Goal: Information Seeking & Learning: Compare options

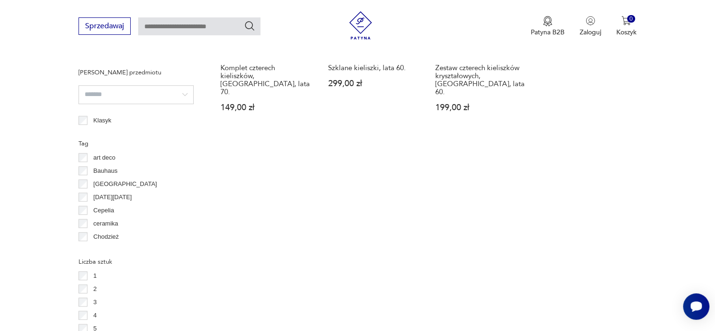
scroll to position [908, 0]
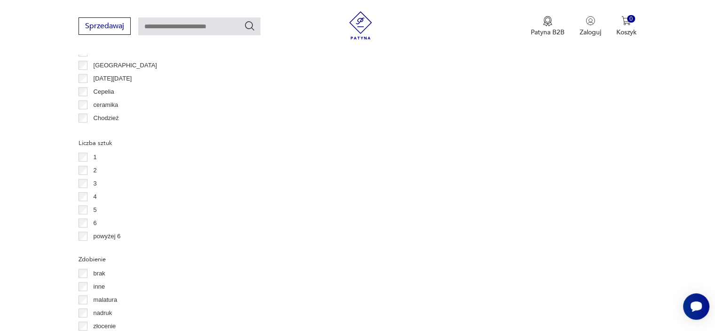
scroll to position [955, 0]
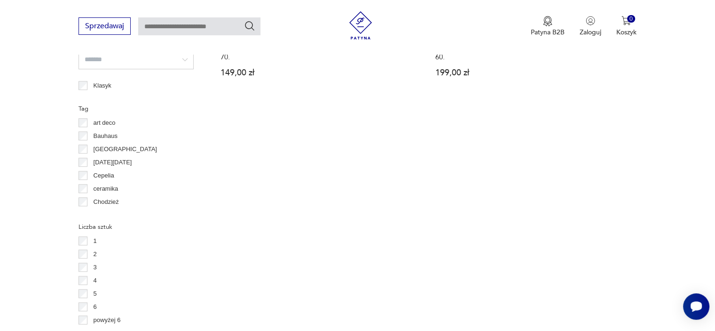
scroll to position [864, 0]
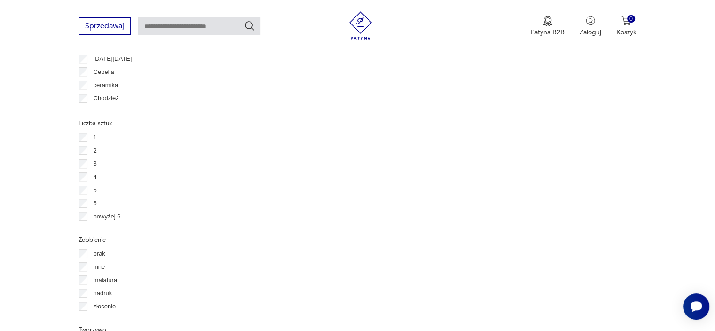
scroll to position [955, 0]
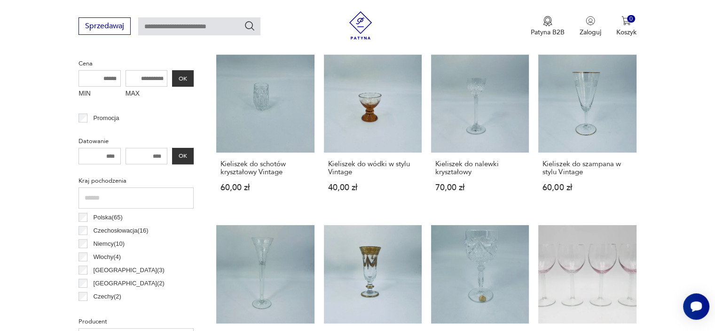
scroll to position [249, 0]
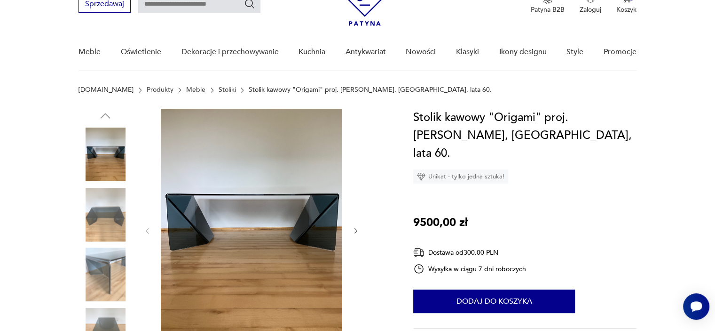
scroll to position [47, 0]
click at [114, 215] on img at bounding box center [106, 214] width 54 height 54
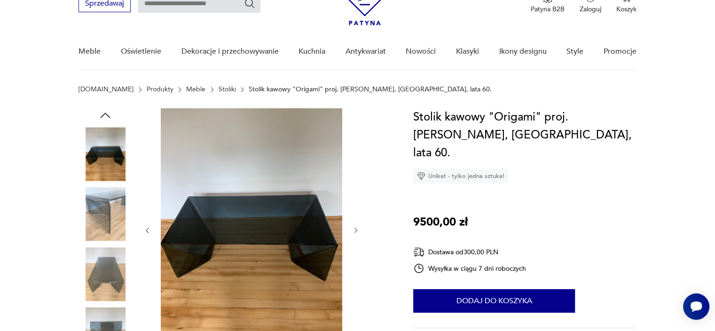
click at [115, 266] on img at bounding box center [106, 274] width 54 height 54
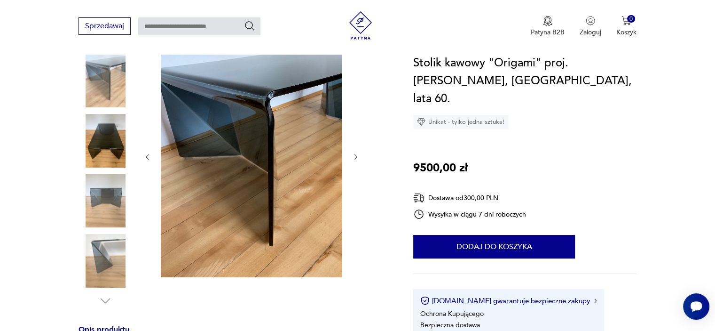
scroll to position [141, 0]
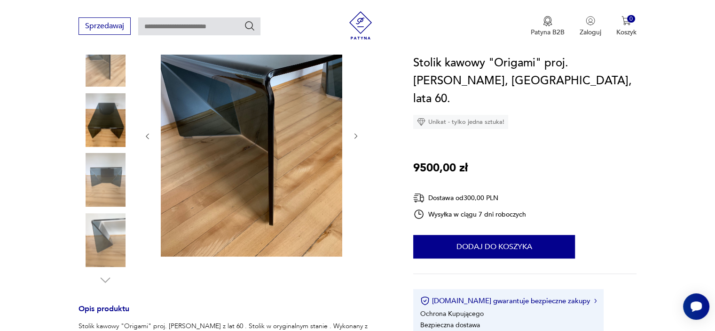
click at [117, 242] on img at bounding box center [106, 240] width 54 height 54
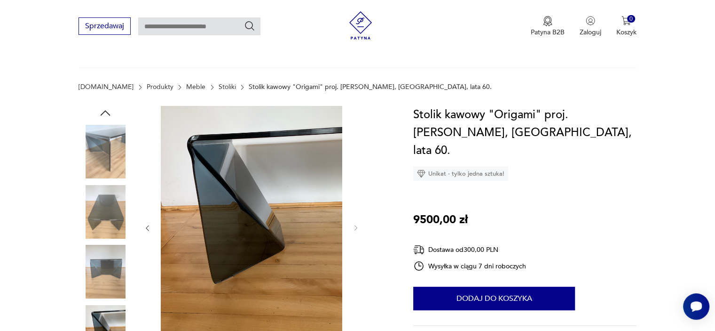
scroll to position [0, 0]
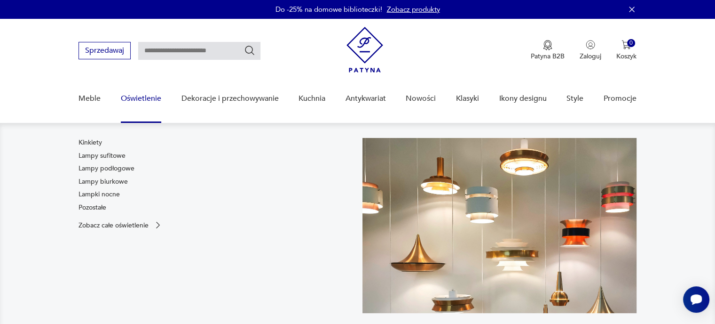
click at [150, 92] on link "Oświetlenie" at bounding box center [141, 98] width 40 height 36
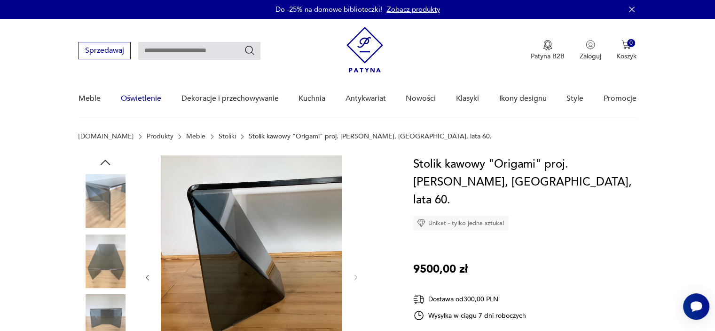
click at [152, 94] on link "Oświetlenie" at bounding box center [141, 98] width 40 height 36
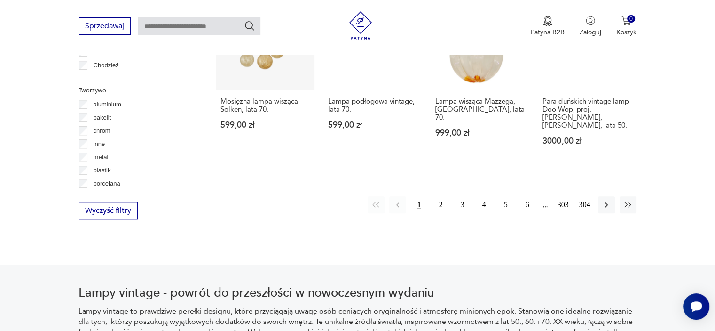
scroll to position [1001, 0]
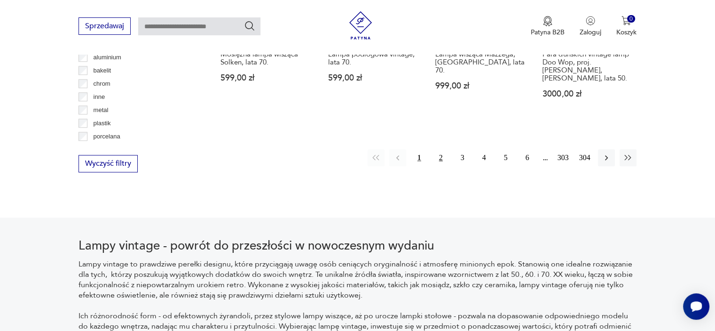
click at [434, 149] on button "2" at bounding box center [441, 157] width 17 height 17
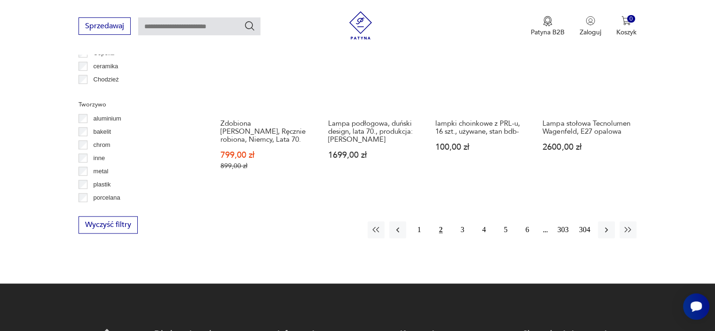
scroll to position [974, 0]
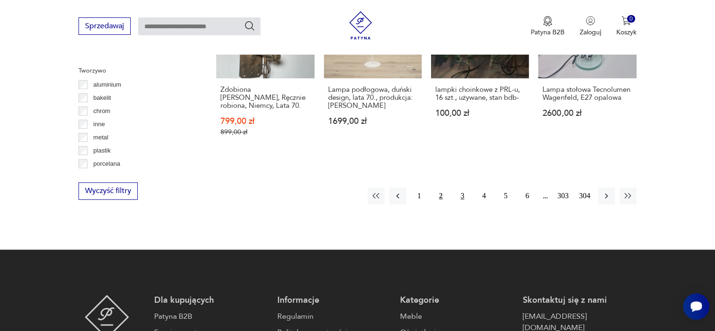
click at [461, 187] on button "3" at bounding box center [462, 195] width 17 height 17
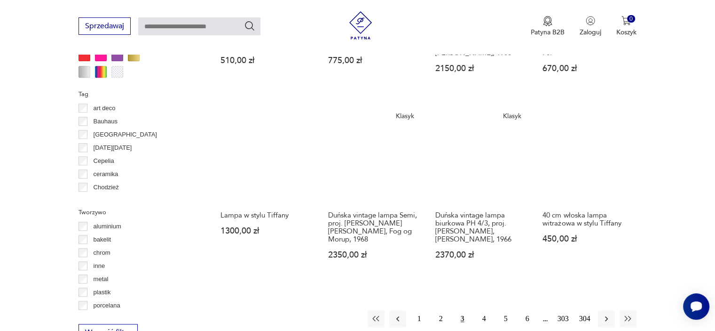
scroll to position [880, 0]
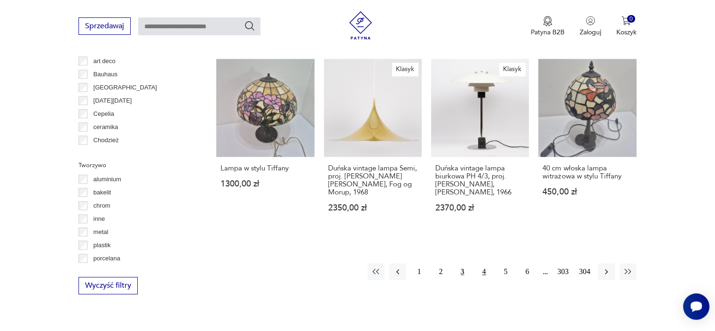
click at [479, 265] on button "4" at bounding box center [484, 271] width 17 height 17
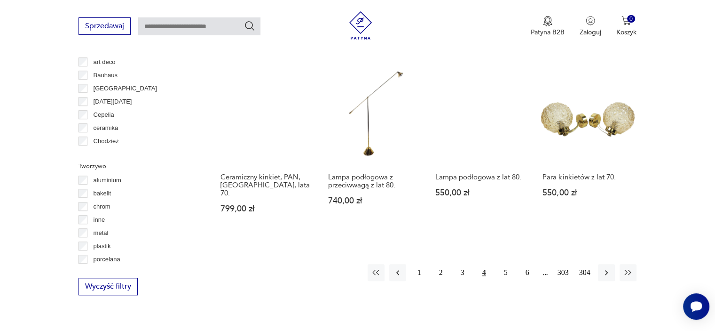
scroll to position [880, 0]
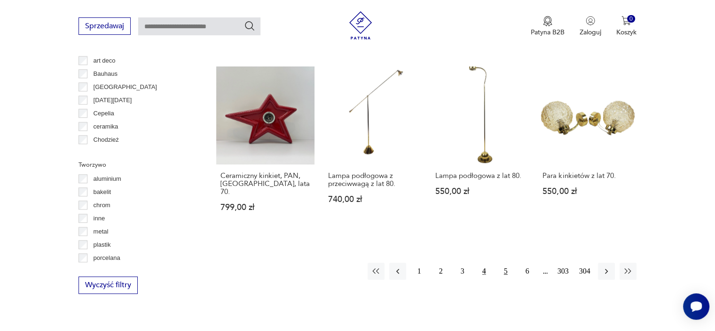
click at [502, 262] on button "5" at bounding box center [506, 270] width 17 height 17
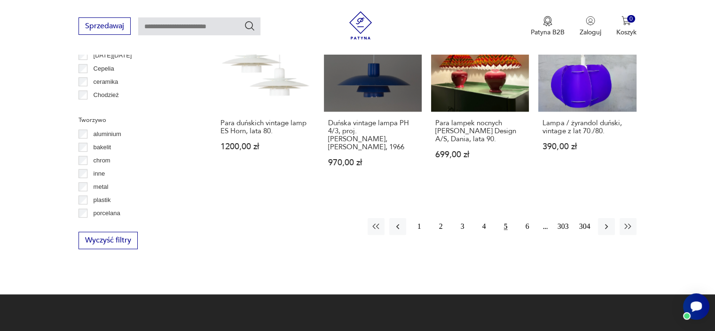
scroll to position [927, 0]
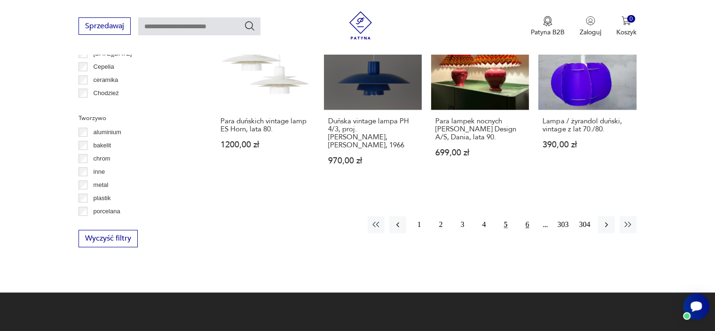
click at [521, 216] on button "6" at bounding box center [527, 224] width 17 height 17
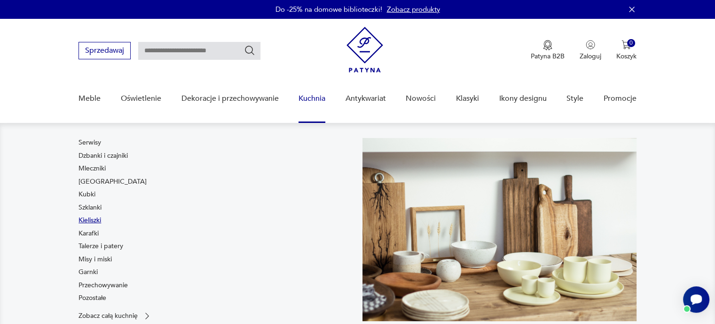
click at [91, 218] on link "Kieliszki" at bounding box center [90, 219] width 23 height 9
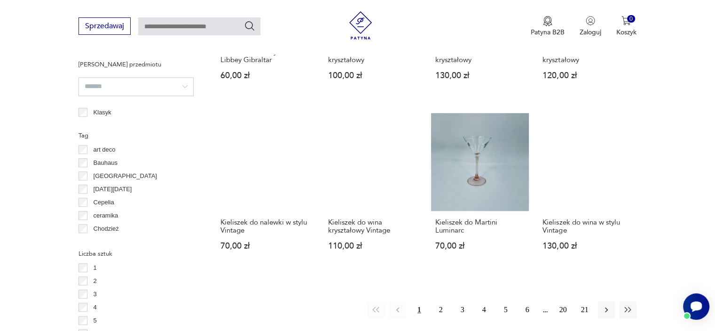
scroll to position [880, 0]
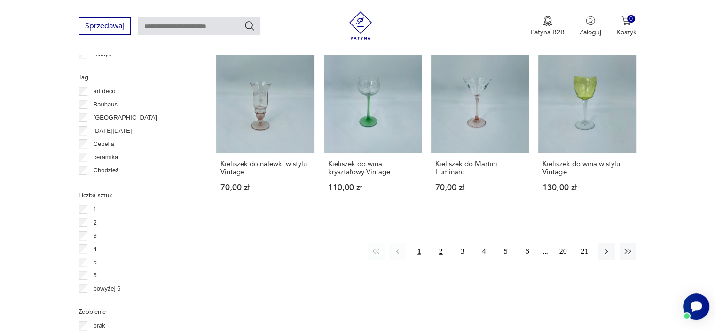
click at [442, 250] on button "2" at bounding box center [441, 251] width 17 height 17
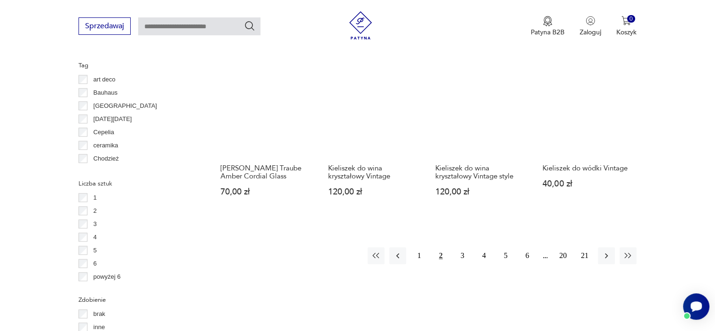
scroll to position [908, 0]
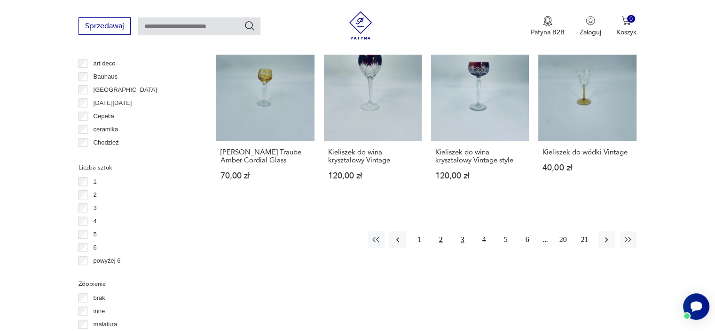
click at [467, 231] on button "3" at bounding box center [462, 239] width 17 height 17
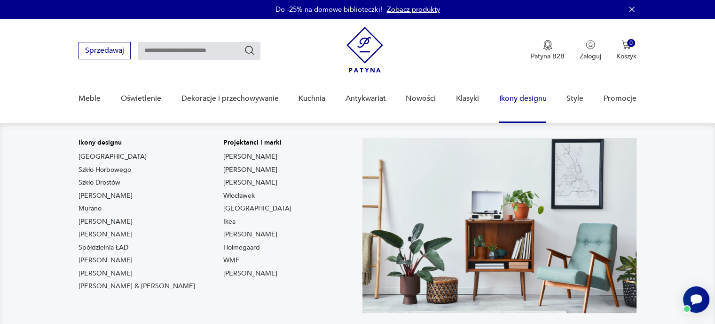
click at [519, 96] on link "Ikony designu" at bounding box center [523, 98] width 48 height 36
click at [516, 95] on link "Ikony designu" at bounding box center [523, 98] width 48 height 36
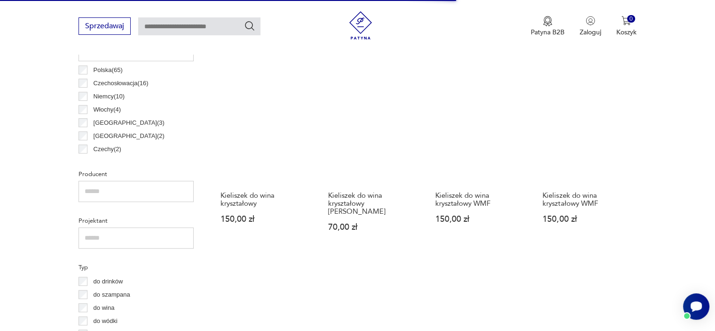
scroll to position [517, 0]
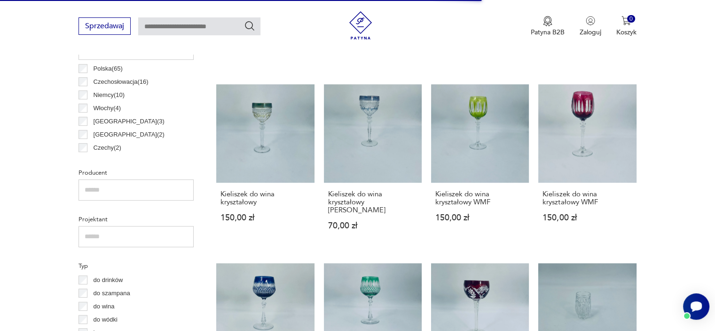
click at [79, 62] on div "Polska ( 65 )" at bounding box center [136, 68] width 115 height 13
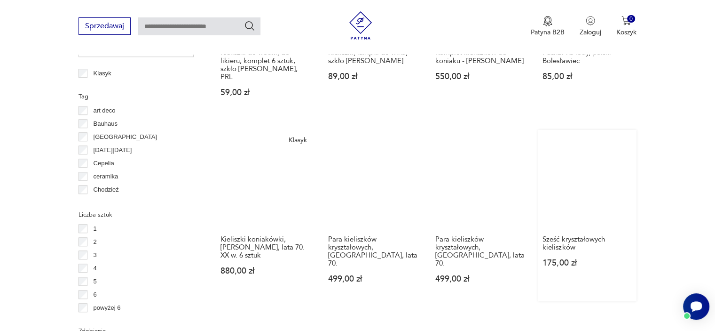
scroll to position [908, 0]
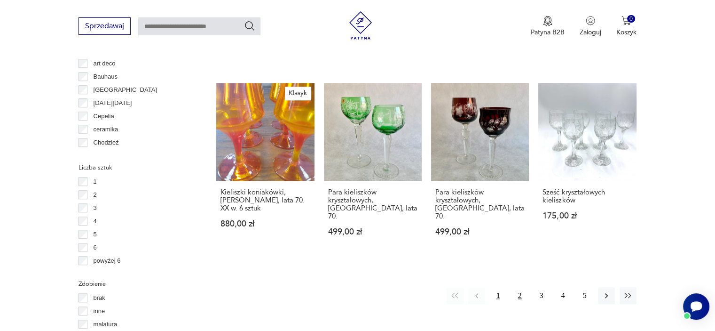
click at [521, 287] on button "2" at bounding box center [520, 295] width 17 height 17
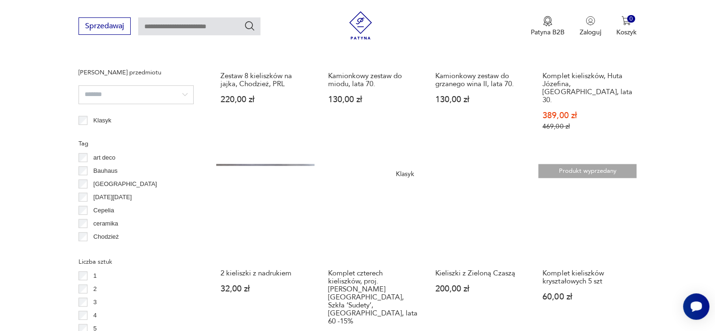
scroll to position [861, 0]
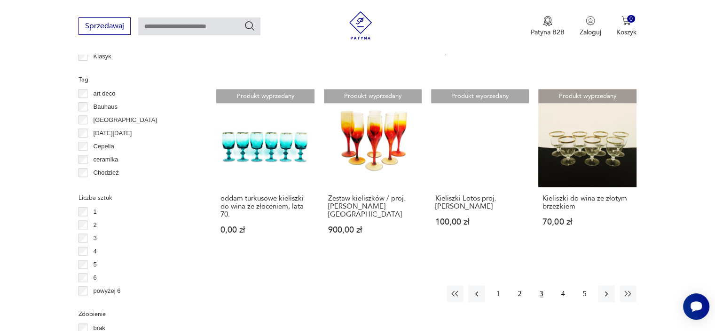
scroll to position [1002, 0]
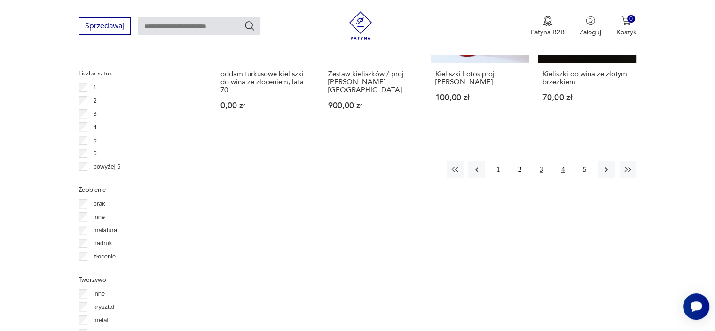
click at [563, 173] on button "4" at bounding box center [563, 169] width 17 height 17
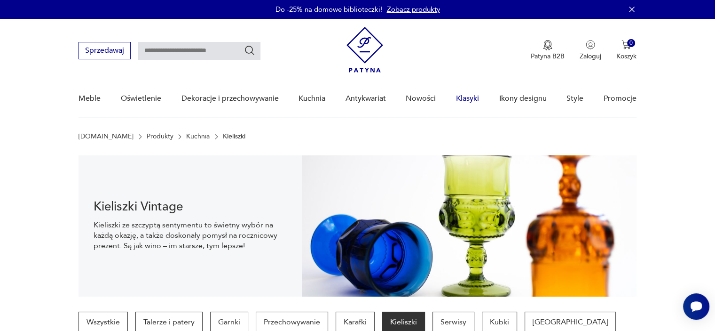
click at [461, 95] on link "Klasyki" at bounding box center [467, 98] width 23 height 36
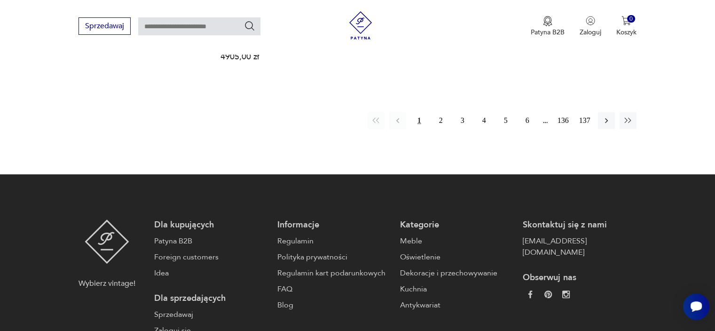
scroll to position [846, 0]
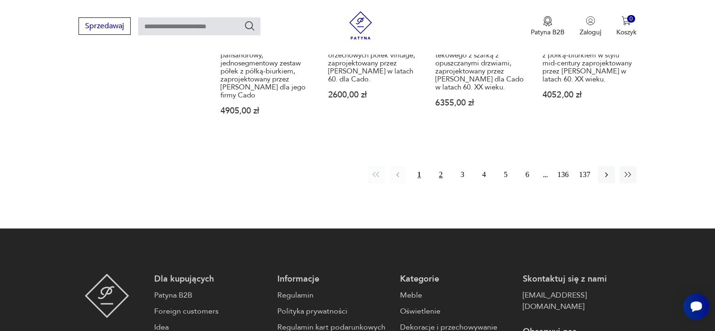
click at [442, 166] on button "2" at bounding box center [441, 174] width 17 height 17
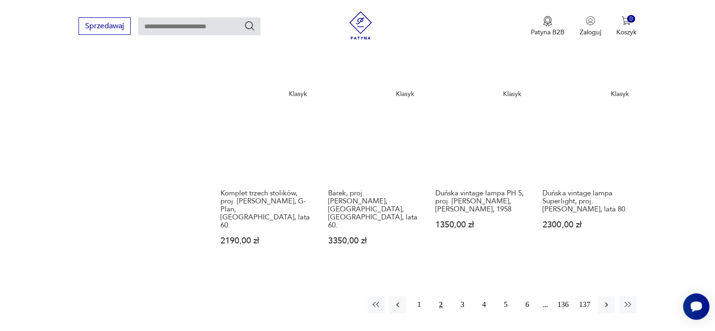
scroll to position [741, 0]
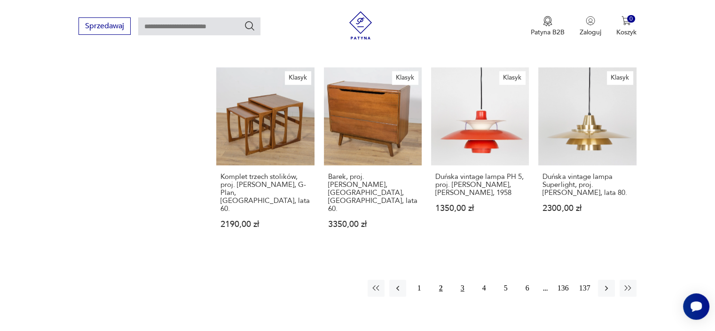
click at [456, 279] on button "3" at bounding box center [462, 287] width 17 height 17
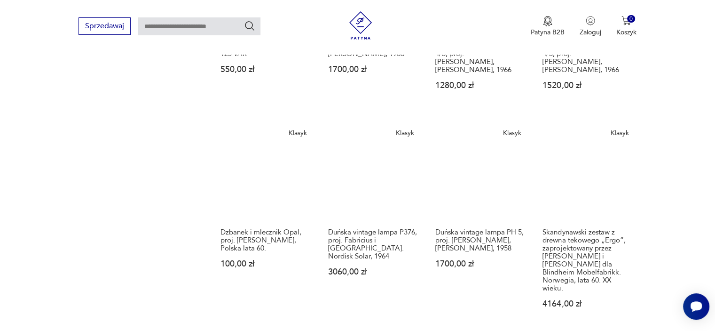
scroll to position [694, 0]
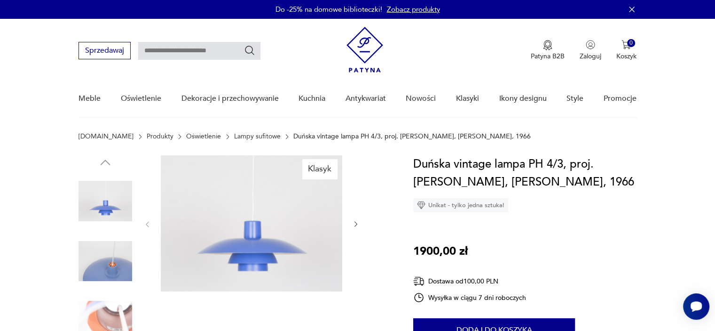
scroll to position [47, 0]
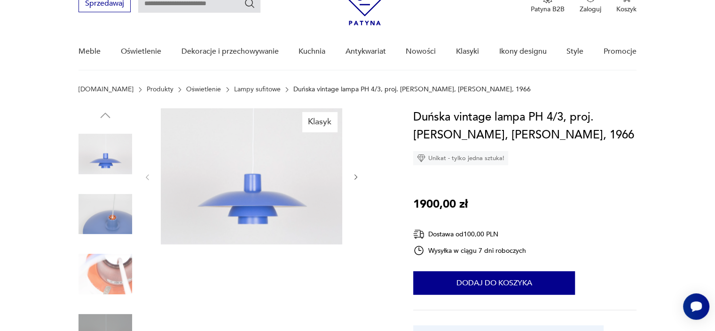
click at [87, 203] on img at bounding box center [106, 214] width 54 height 54
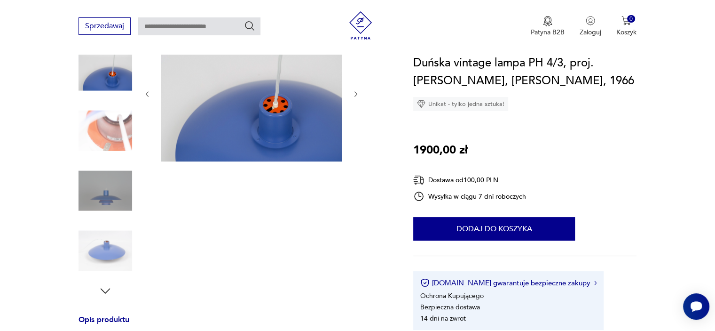
scroll to position [141, 0]
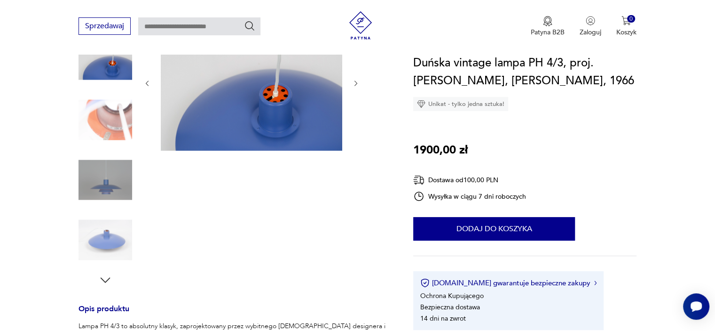
click at [97, 131] on img at bounding box center [106, 120] width 54 height 54
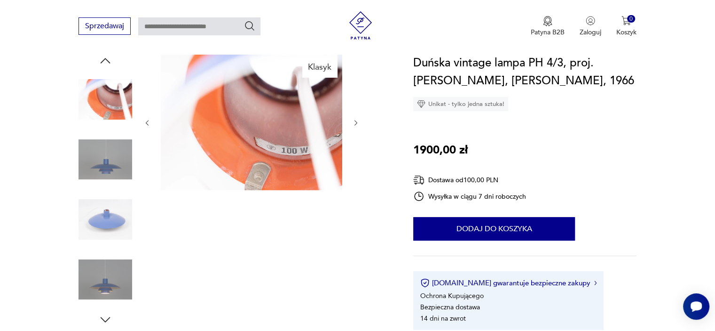
scroll to position [47, 0]
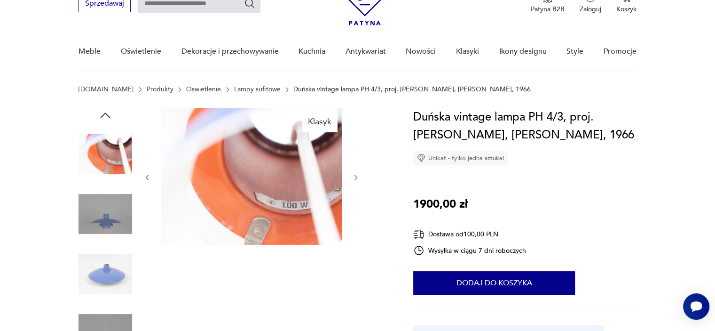
click at [351, 179] on div at bounding box center [251, 177] width 216 height 138
click at [354, 178] on icon "button" at bounding box center [356, 178] width 8 height 8
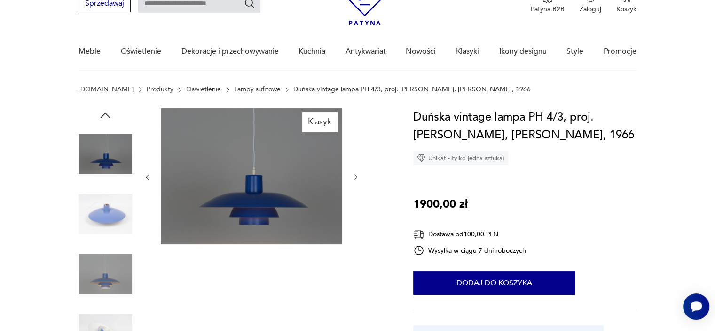
click at [355, 178] on icon "button" at bounding box center [356, 177] width 8 height 8
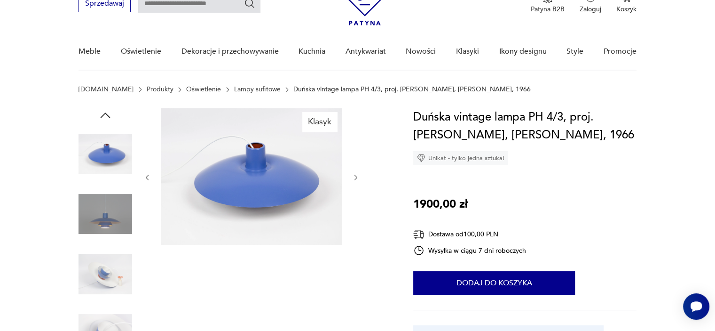
click at [355, 178] on icon "button" at bounding box center [356, 178] width 8 height 8
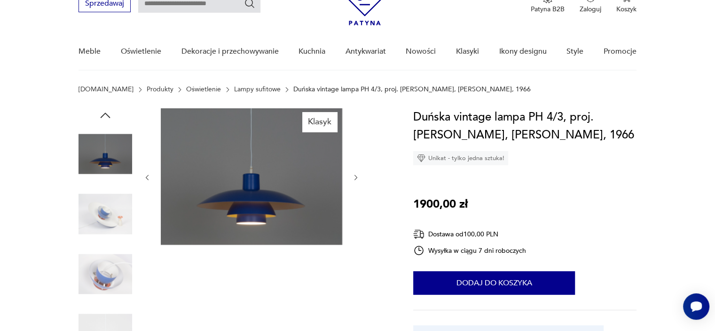
click at [355, 178] on icon "button" at bounding box center [356, 178] width 8 height 8
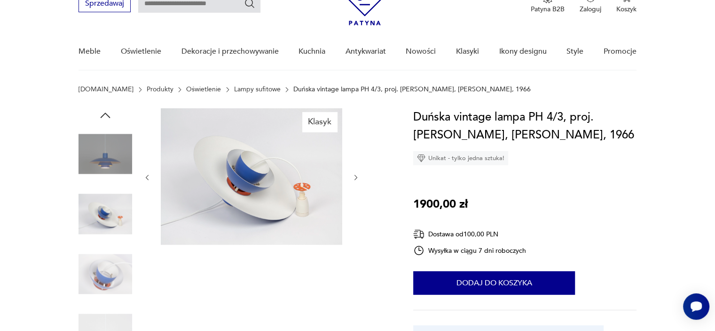
click at [356, 175] on icon "button" at bounding box center [356, 178] width 3 height 6
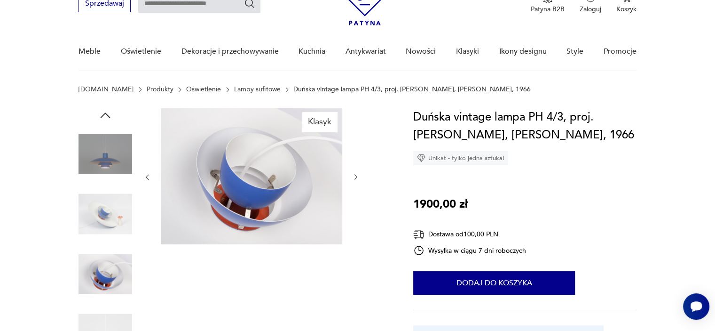
click at [356, 175] on icon "button" at bounding box center [356, 177] width 8 height 8
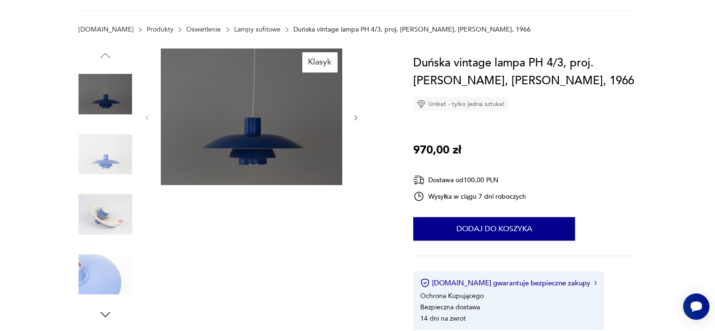
scroll to position [47, 0]
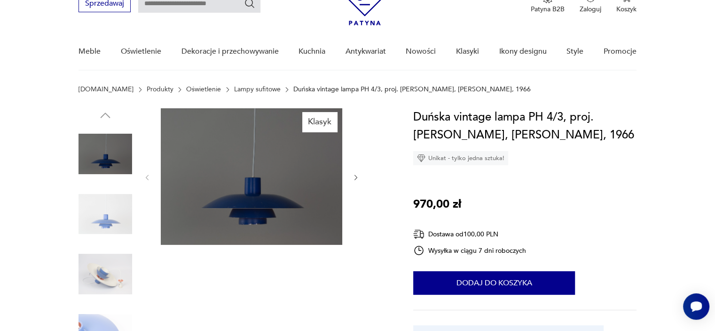
click at [353, 178] on icon "button" at bounding box center [356, 178] width 8 height 8
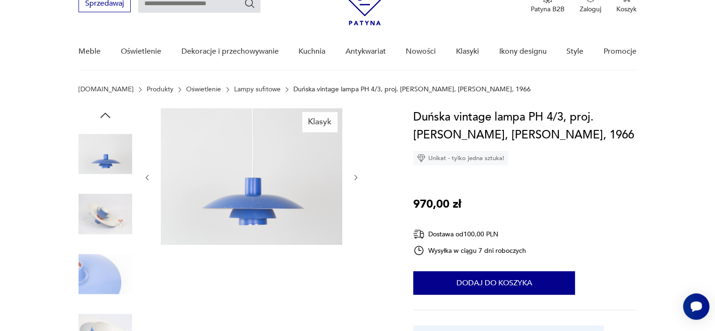
click at [353, 178] on icon "button" at bounding box center [356, 178] width 8 height 8
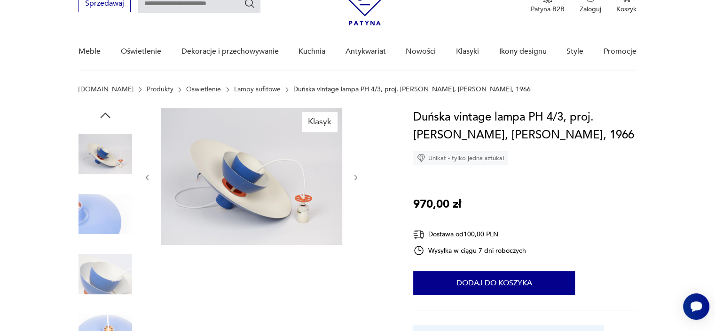
click at [353, 178] on icon "button" at bounding box center [356, 178] width 8 height 8
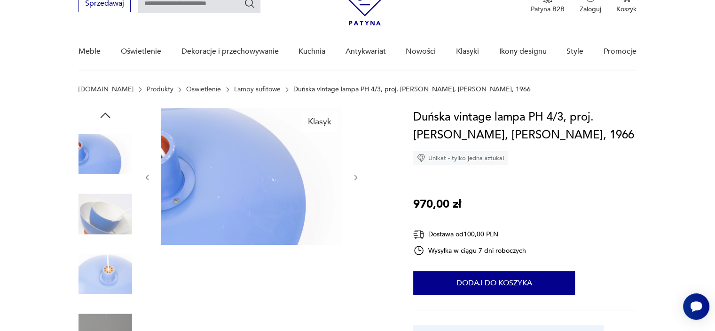
click at [353, 178] on icon "button" at bounding box center [356, 178] width 8 height 8
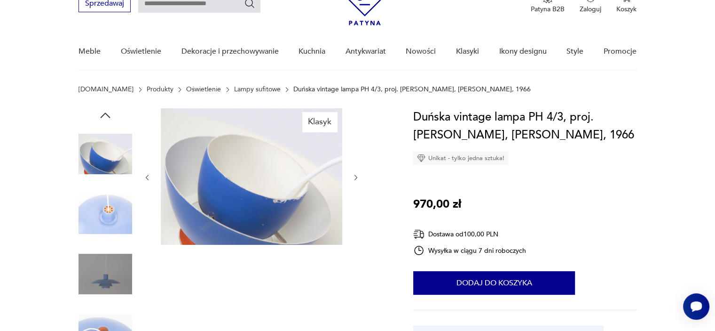
click at [353, 178] on icon "button" at bounding box center [356, 178] width 8 height 8
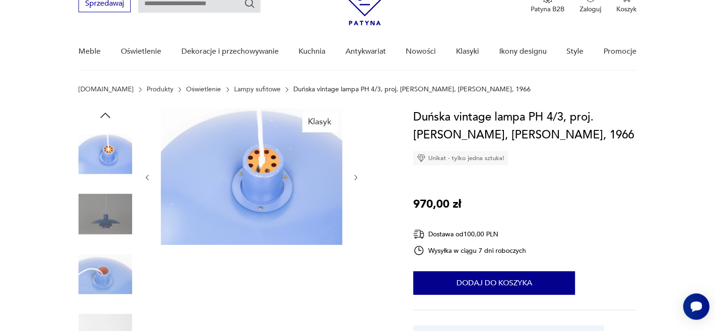
click at [353, 178] on icon "button" at bounding box center [356, 178] width 8 height 8
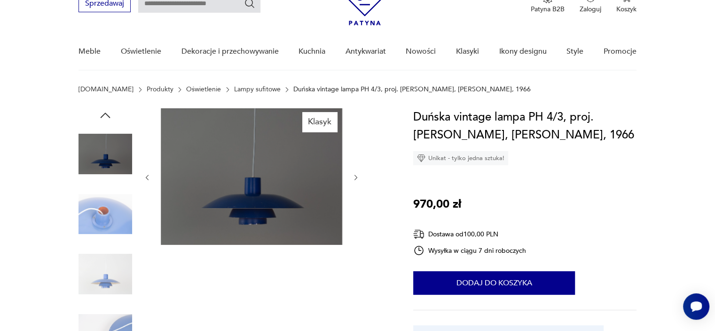
click at [353, 178] on icon "button" at bounding box center [356, 178] width 8 height 8
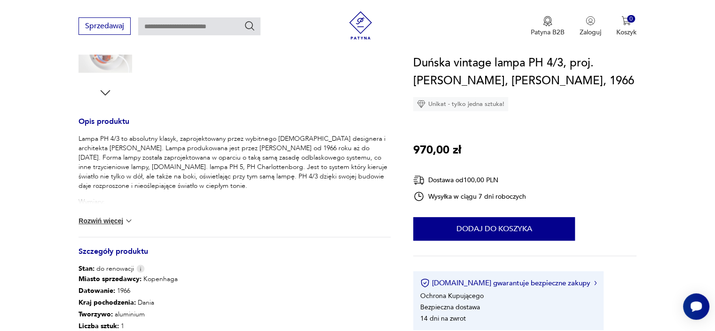
scroll to position [329, 0]
click at [128, 218] on img at bounding box center [128, 219] width 9 height 9
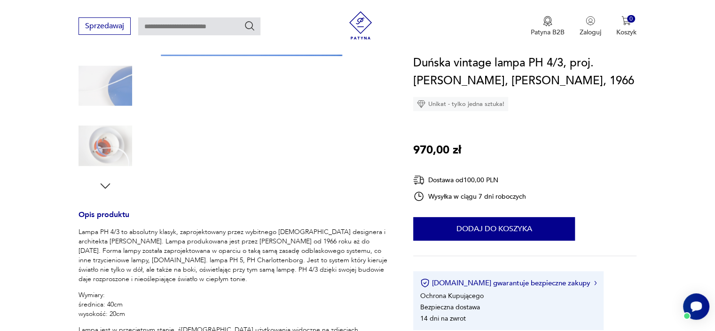
scroll to position [0, 0]
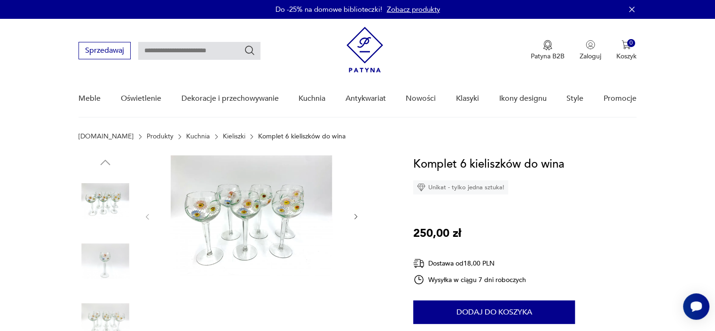
click at [119, 256] on img at bounding box center [106, 261] width 54 height 54
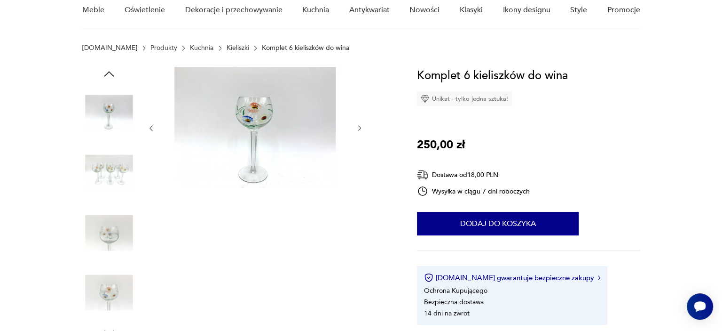
scroll to position [94, 0]
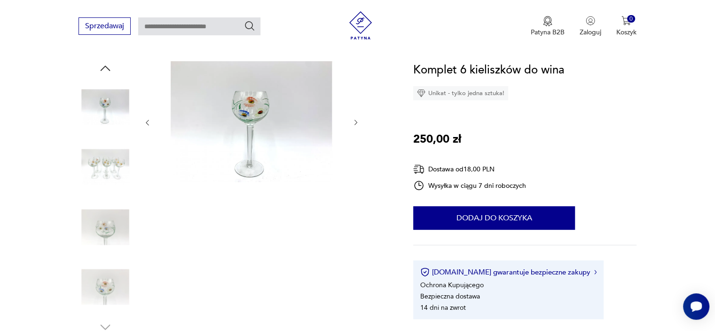
click at [354, 120] on icon "button" at bounding box center [356, 123] width 8 height 8
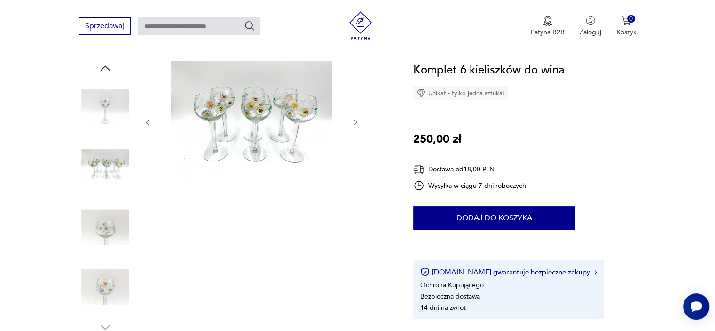
click at [354, 120] on icon "button" at bounding box center [356, 123] width 8 height 8
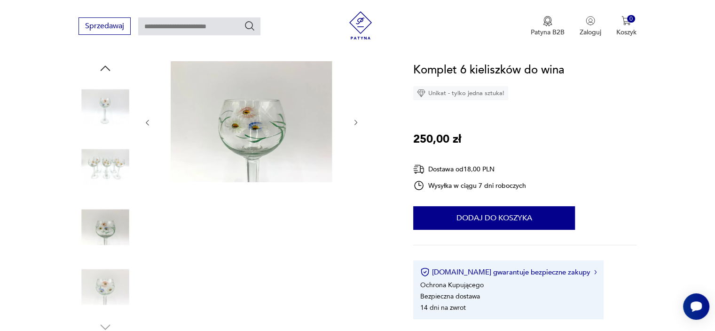
click at [356, 122] on icon "button" at bounding box center [356, 123] width 8 height 8
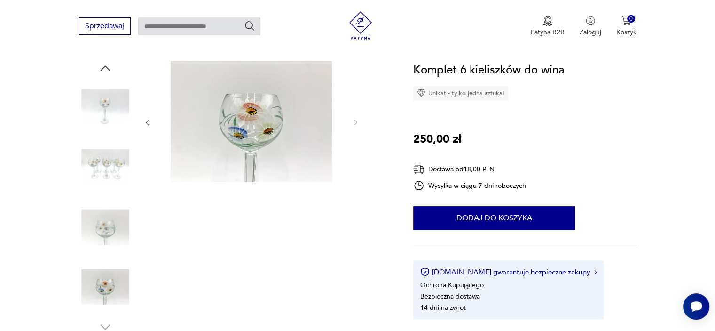
click at [282, 128] on img at bounding box center [252, 121] width 182 height 121
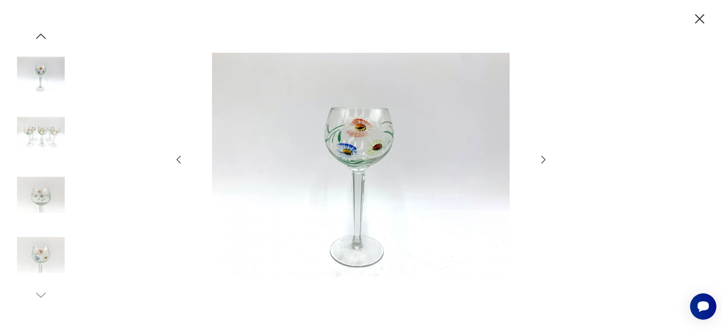
click at [545, 162] on icon "button" at bounding box center [543, 159] width 11 height 11
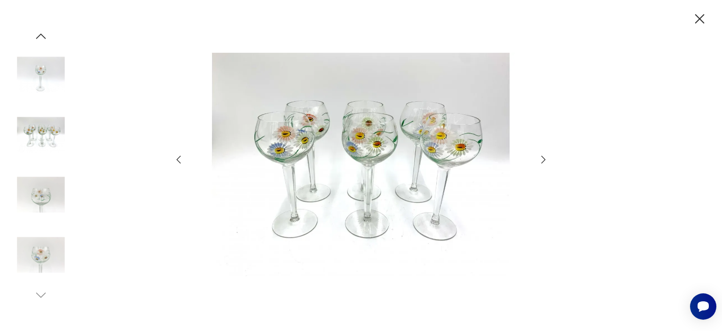
click at [545, 162] on icon "button" at bounding box center [543, 159] width 11 height 11
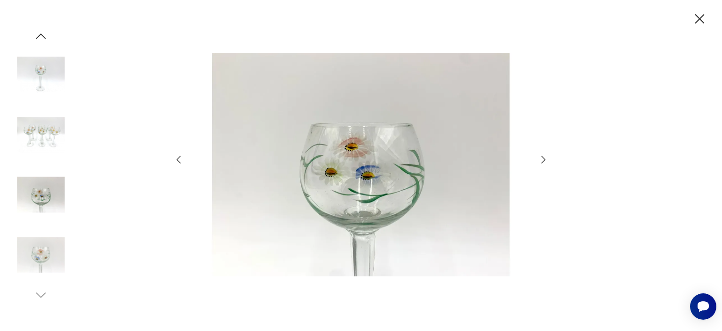
click at [545, 162] on icon "button" at bounding box center [543, 159] width 11 height 11
